Goal: Task Accomplishment & Management: Manage account settings

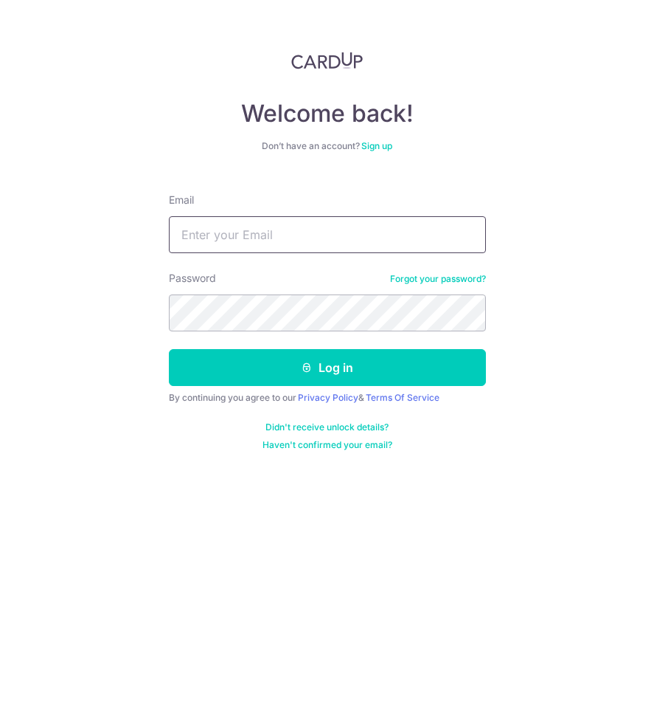
click at [249, 248] on input "Email" at bounding box center [327, 234] width 317 height 37
type input "[EMAIL_ADDRESS][DOMAIN_NAME]"
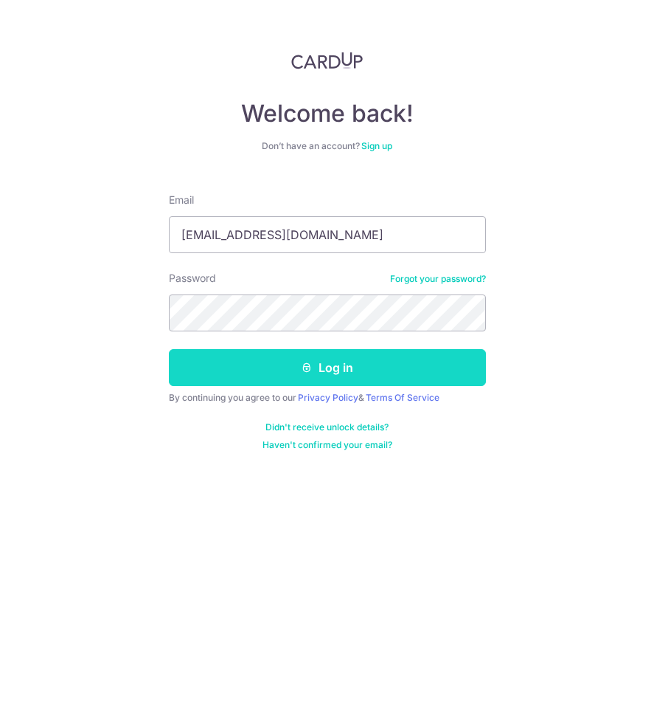
click at [216, 361] on button "Log in" at bounding box center [327, 367] width 317 height 37
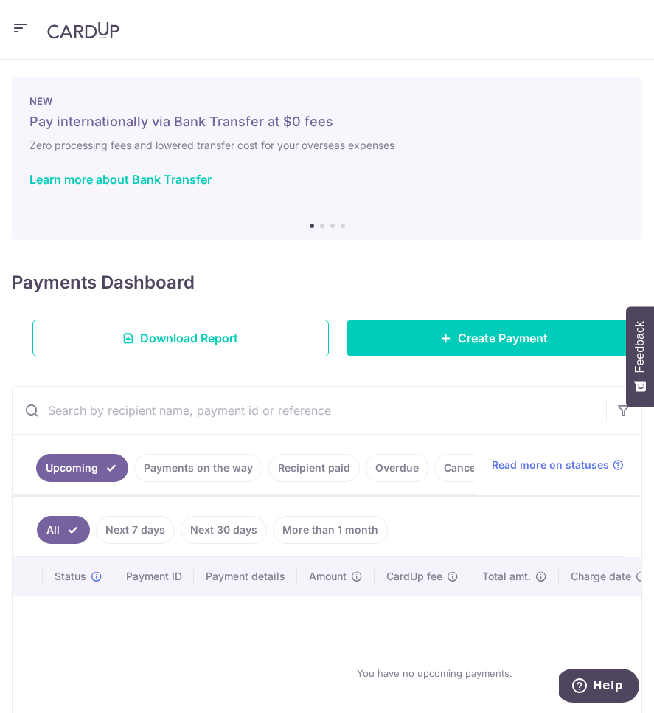
click at [317, 469] on link "Recipient paid" at bounding box center [314, 468] width 91 height 28
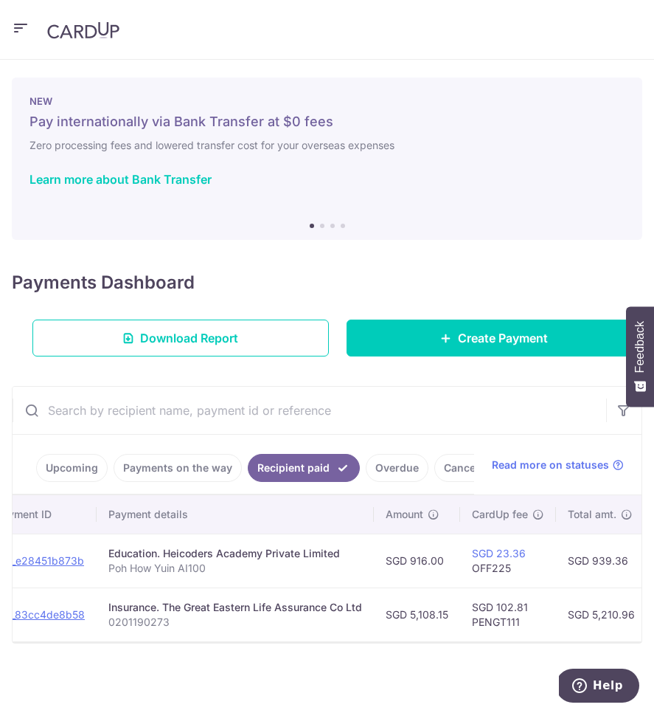
scroll to position [0, 183]
